Goal: Consume media (video, audio)

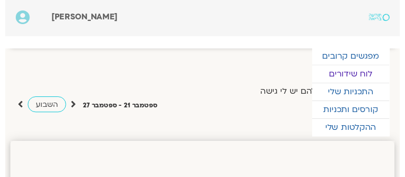
scroll to position [127, -29]
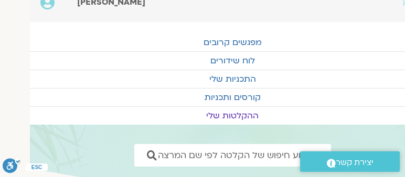
click at [234, 112] on link "ההקלטות שלי" at bounding box center [232, 116] width 405 height 18
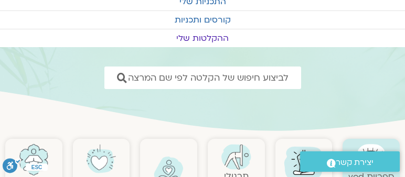
scroll to position [90, 0]
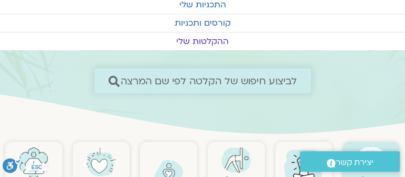
click at [119, 80] on icon at bounding box center [113, 81] width 11 height 11
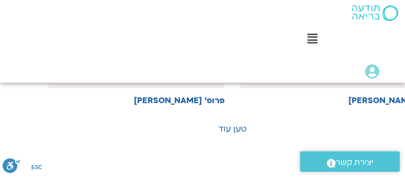
scroll to position [1200, -29]
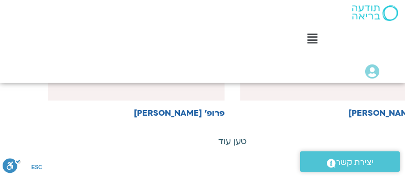
click at [232, 136] on link "טען עוד" at bounding box center [232, 142] width 28 height 12
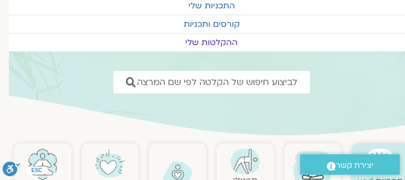
scroll to position [60, -8]
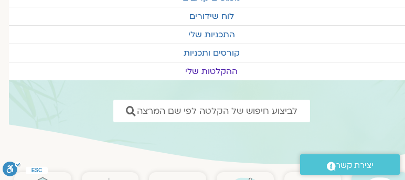
click at [203, 66] on link "ההקלטות שלי" at bounding box center [211, 71] width 405 height 18
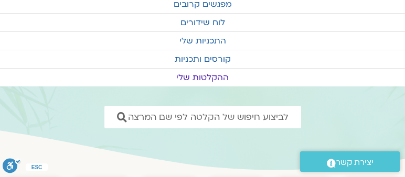
scroll to position [60, 0]
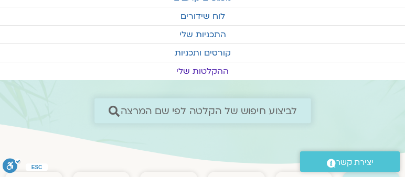
click at [113, 108] on icon at bounding box center [113, 111] width 11 height 11
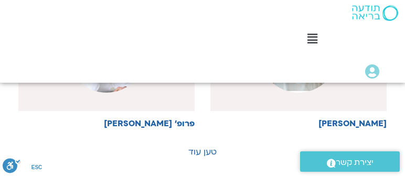
scroll to position [1200, 0]
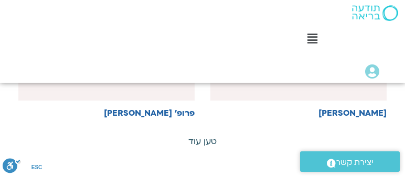
click at [210, 139] on link "טען עוד" at bounding box center [202, 142] width 28 height 12
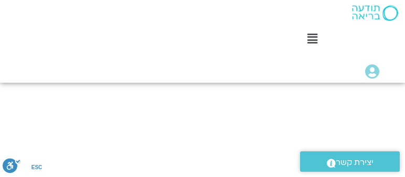
scroll to position [2094, 0]
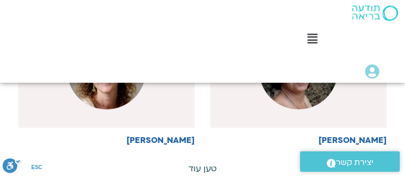
click at [201, 163] on link "טען עוד" at bounding box center [202, 169] width 28 height 12
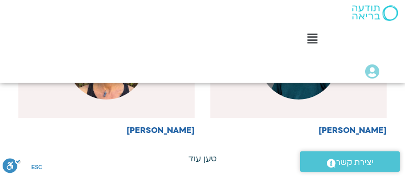
scroll to position [3024, 0]
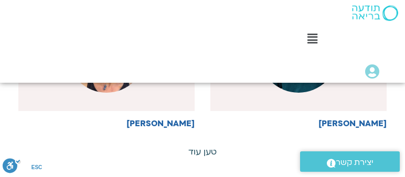
click at [197, 146] on link "טען עוד" at bounding box center [202, 152] width 28 height 12
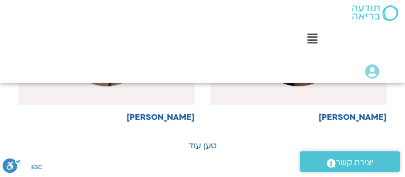
scroll to position [3984, 0]
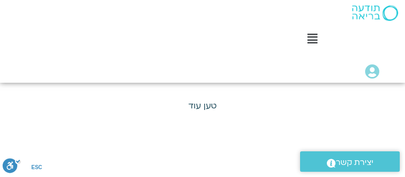
click at [202, 100] on link "טען עוד" at bounding box center [202, 106] width 28 height 12
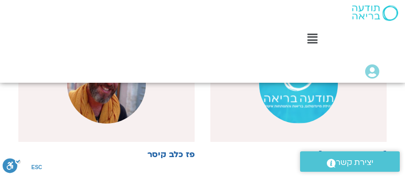
scroll to position [4854, 0]
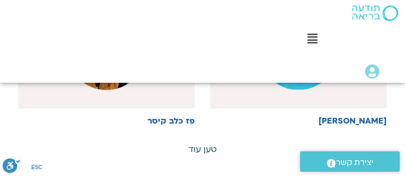
click at [200, 144] on link "טען עוד" at bounding box center [202, 150] width 28 height 12
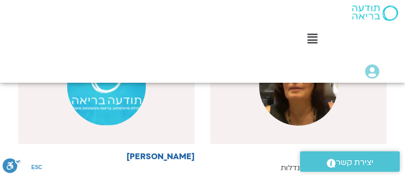
scroll to position [5604, 0]
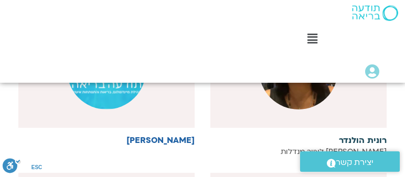
click at [350, 136] on h6 "רונית הולנדר" at bounding box center [299, 140] width 176 height 9
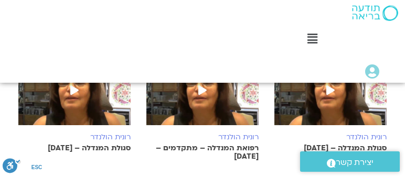
scroll to position [300, 0]
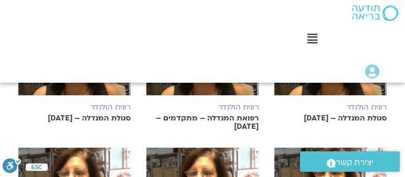
click at [320, 115] on p "סגולת המנדלה – [DATE]" at bounding box center [331, 118] width 112 height 8
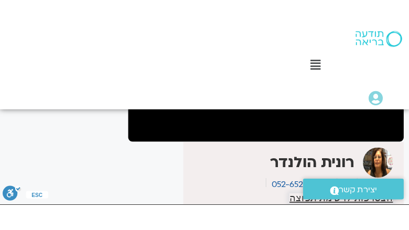
scroll to position [196, 0]
